Goal: Navigation & Orientation: Go to known website

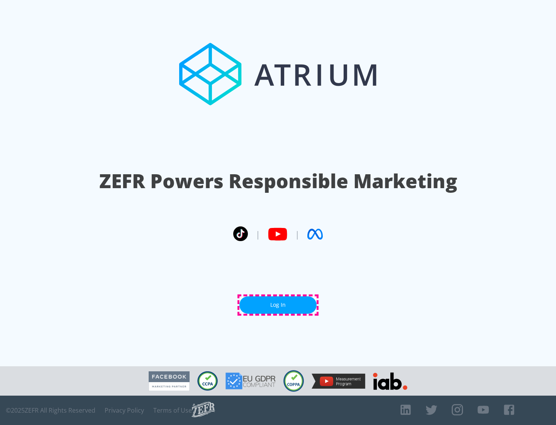
click at [278, 305] on link "Log In" at bounding box center [277, 304] width 77 height 17
